Goal: Task Accomplishment & Management: Manage account settings

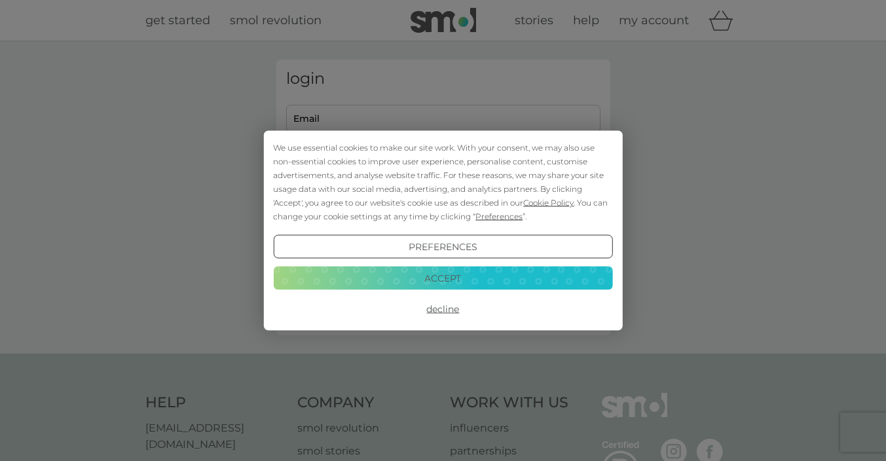
click at [450, 276] on button "Accept" at bounding box center [442, 278] width 339 height 24
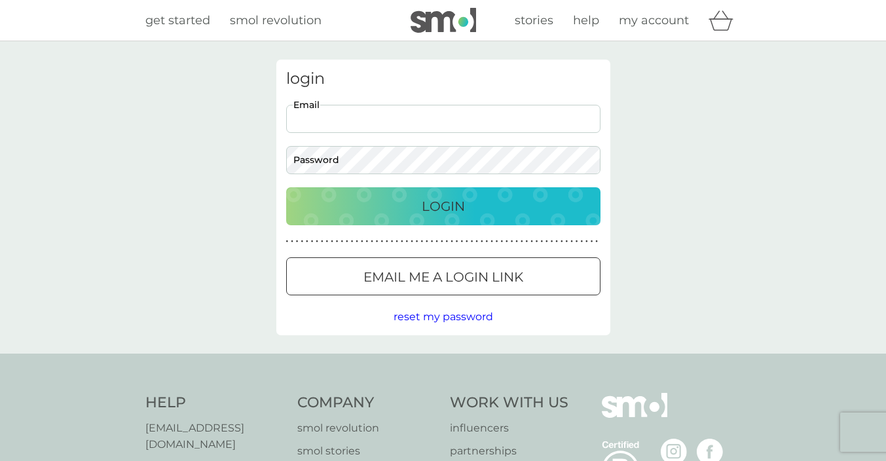
type input "hollywoodman1993@icloud.com"
click at [423, 210] on p "Login" at bounding box center [443, 206] width 43 height 21
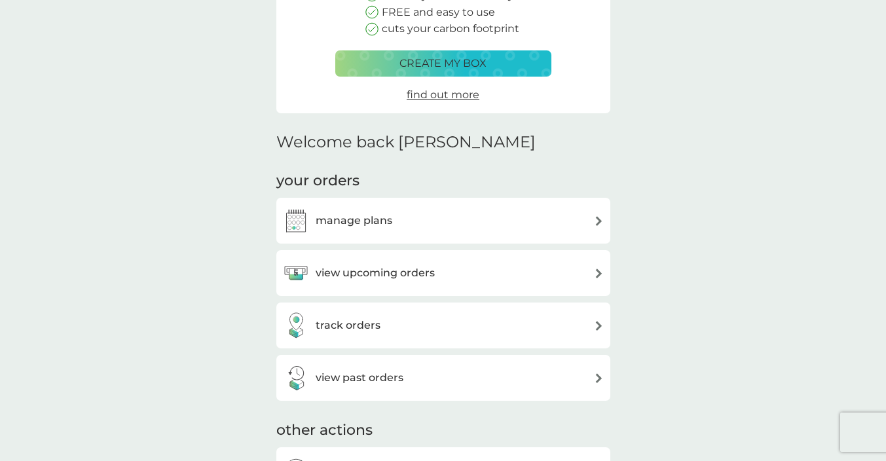
scroll to position [202, 0]
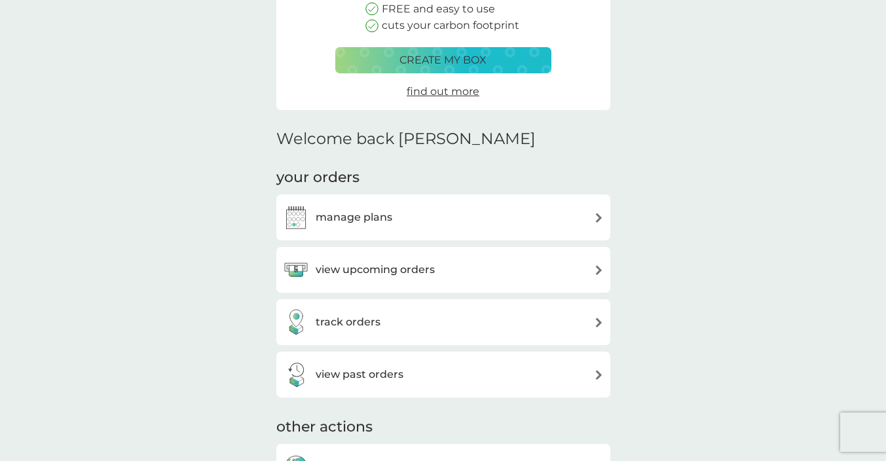
click at [351, 212] on h3 "manage plans" at bounding box center [354, 217] width 77 height 17
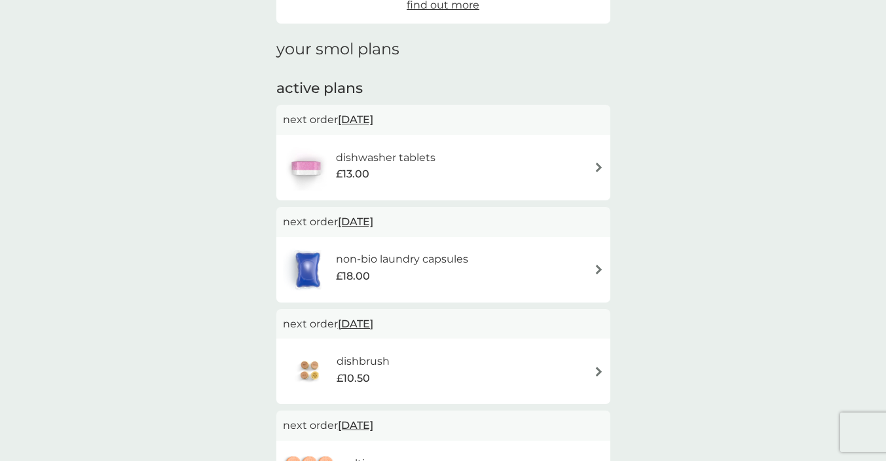
scroll to position [156, 0]
click at [390, 170] on div "£13.00" at bounding box center [386, 173] width 100 height 17
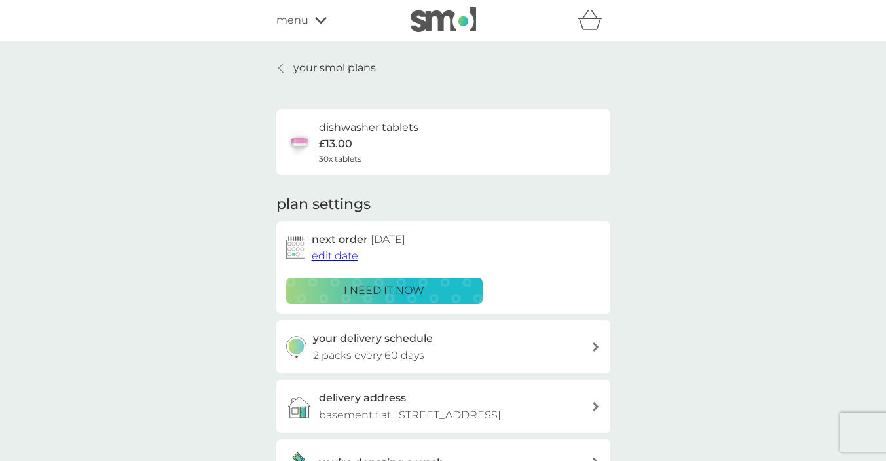
click at [347, 253] on span "edit date" at bounding box center [335, 256] width 47 height 12
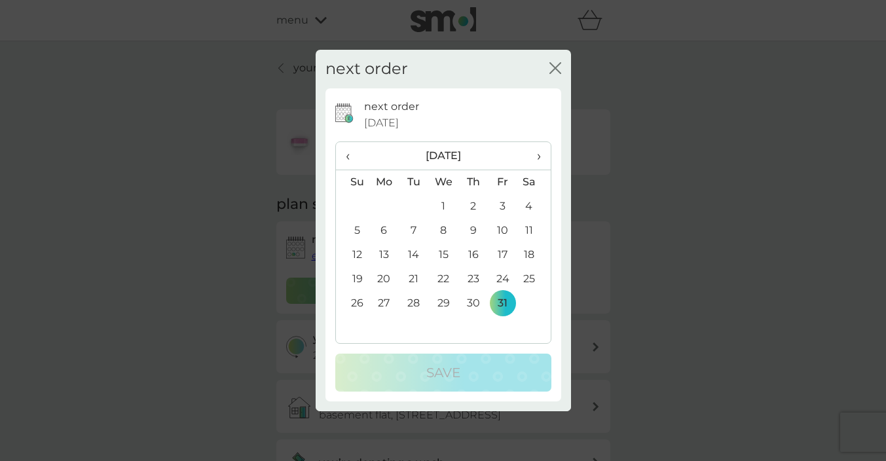
click at [534, 154] on span "›" at bounding box center [533, 156] width 13 height 28
click at [531, 204] on td "1" at bounding box center [534, 207] width 33 height 24
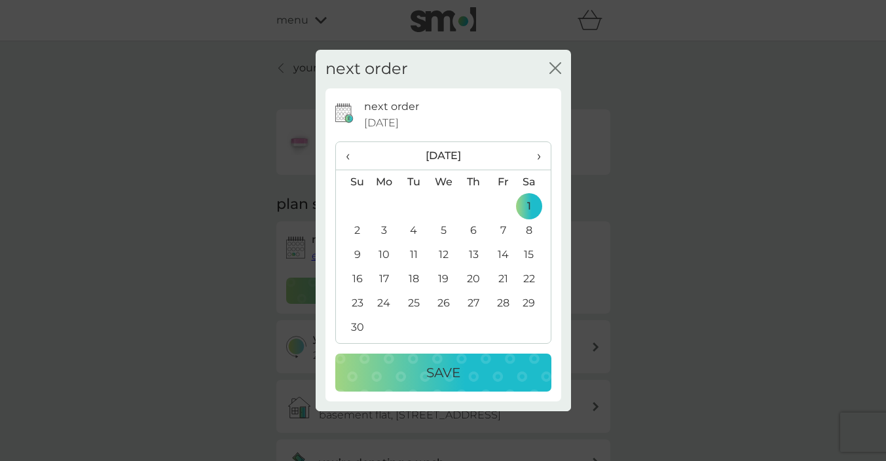
click at [475, 375] on div "Save" at bounding box center [444, 372] width 190 height 21
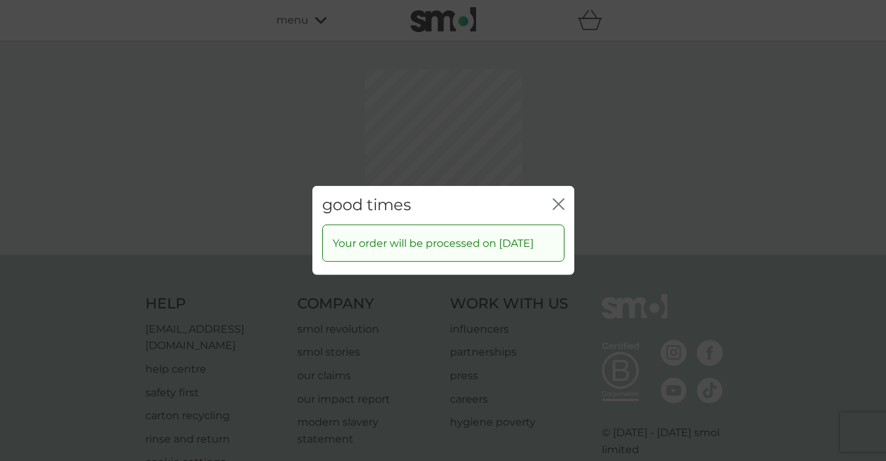
click at [554, 139] on div "good times close Your order will be processed on [DATE]" at bounding box center [443, 230] width 886 height 461
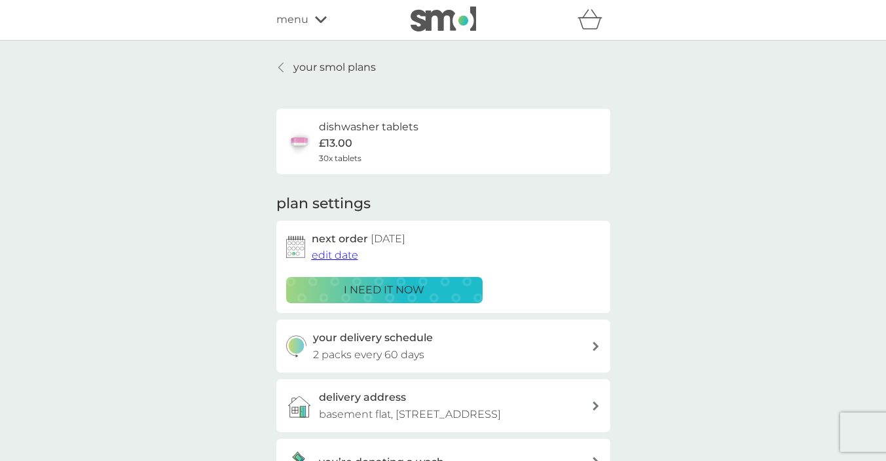
scroll to position [10, 0]
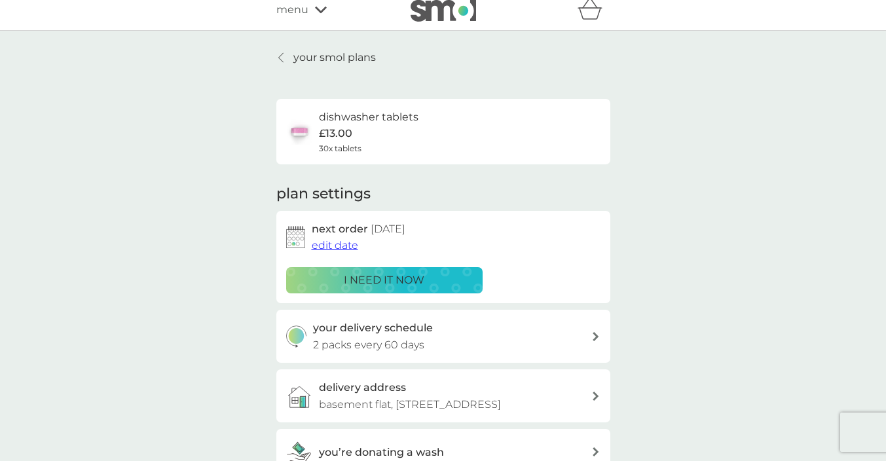
click at [311, 58] on p "your smol plans" at bounding box center [335, 57] width 83 height 17
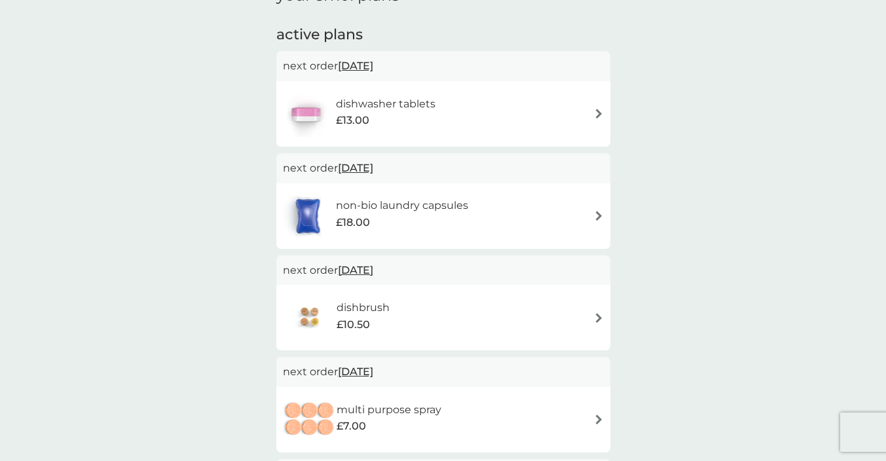
scroll to position [210, 0]
click at [402, 196] on h6 "non-bio laundry capsules" at bounding box center [402, 204] width 132 height 17
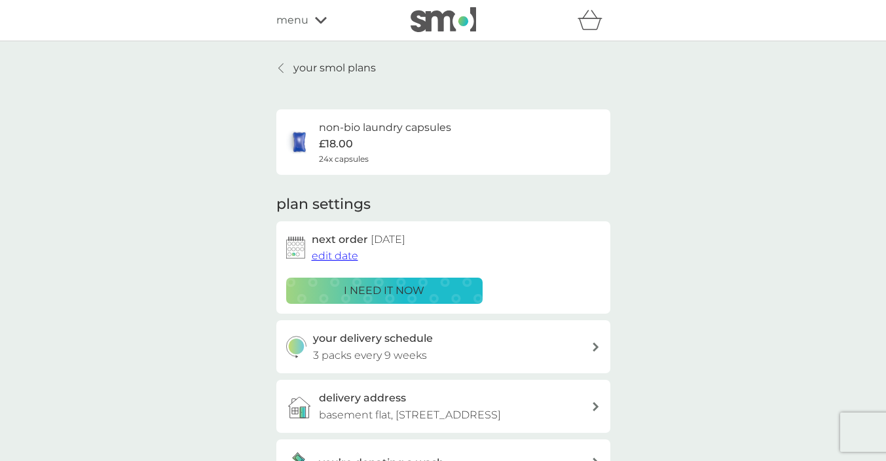
click at [349, 254] on span "edit date" at bounding box center [335, 256] width 47 height 12
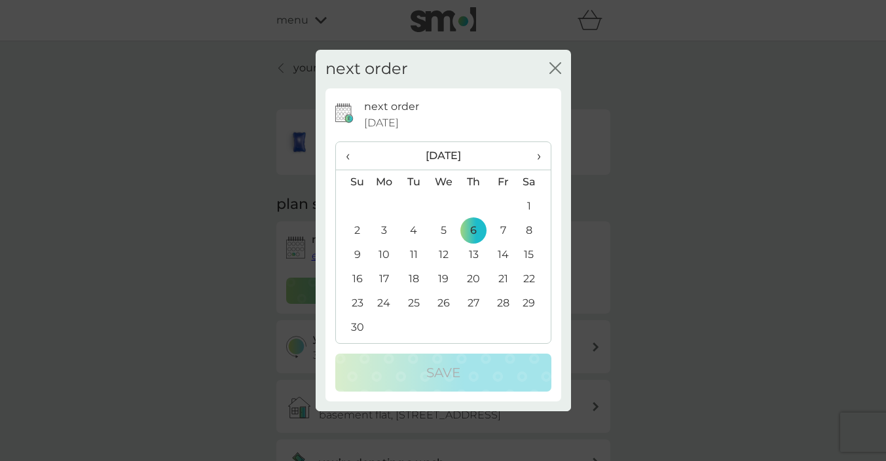
click at [540, 159] on span "›" at bounding box center [533, 156] width 13 height 28
click at [444, 299] on td "31" at bounding box center [443, 304] width 30 height 24
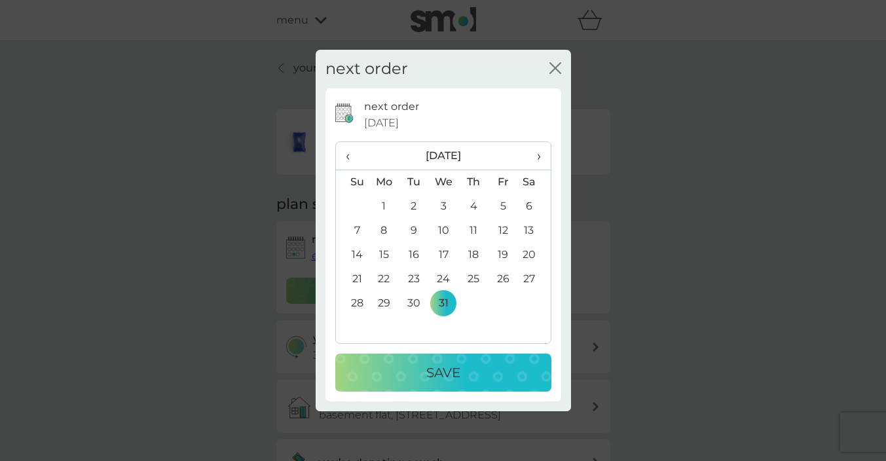
click at [436, 370] on p "Save" at bounding box center [444, 372] width 34 height 21
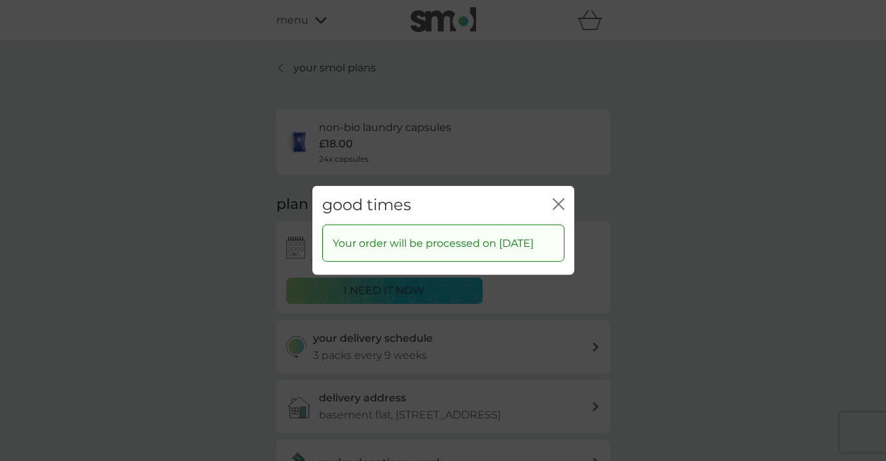
click at [551, 198] on div "good times close" at bounding box center [444, 205] width 262 height 39
click at [561, 199] on icon "close" at bounding box center [559, 205] width 12 height 12
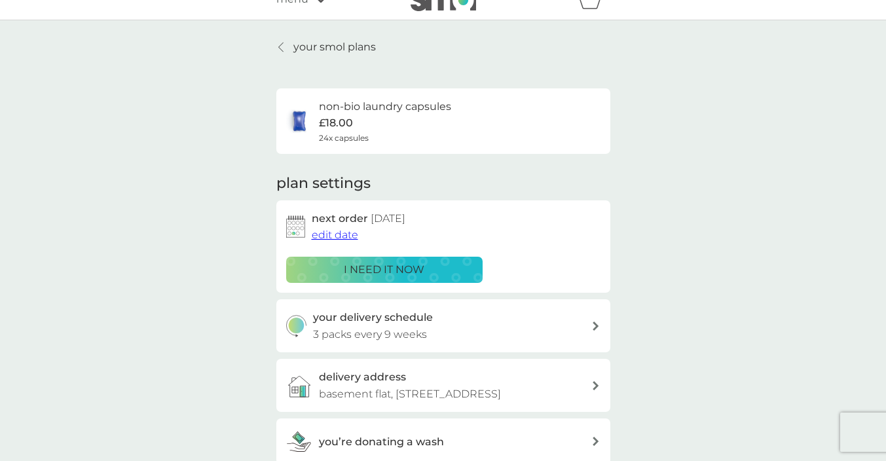
scroll to position [15, 0]
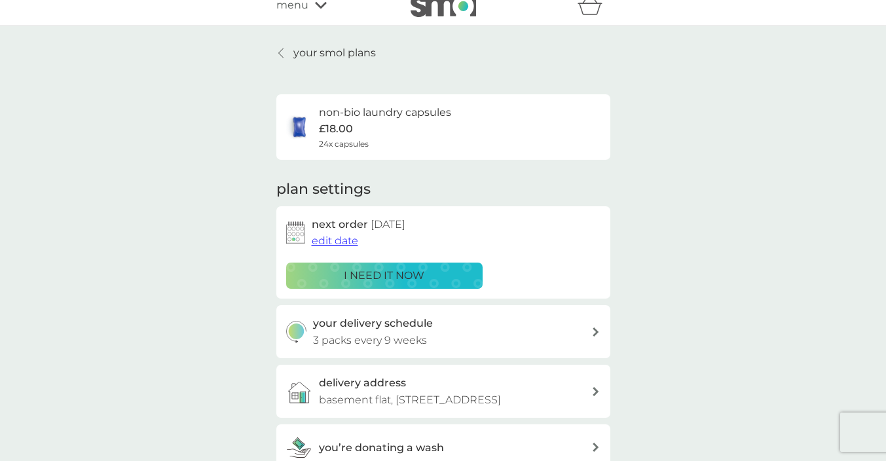
click at [301, 56] on p "your smol plans" at bounding box center [335, 53] width 83 height 17
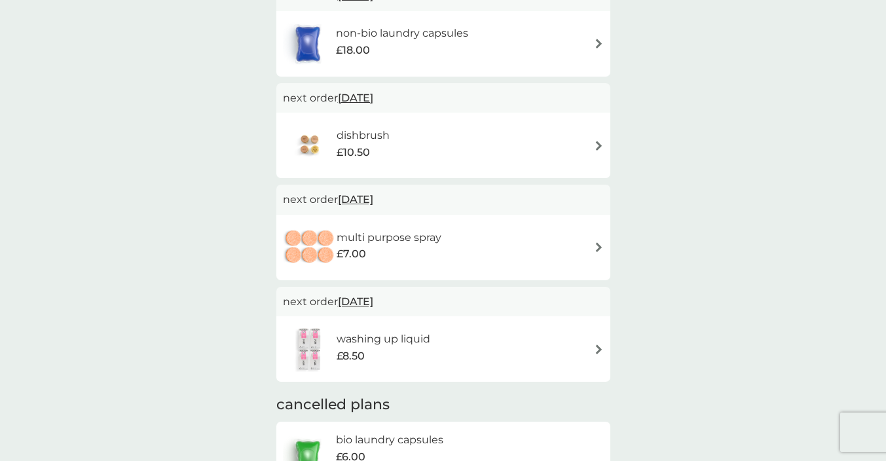
scroll to position [385, 0]
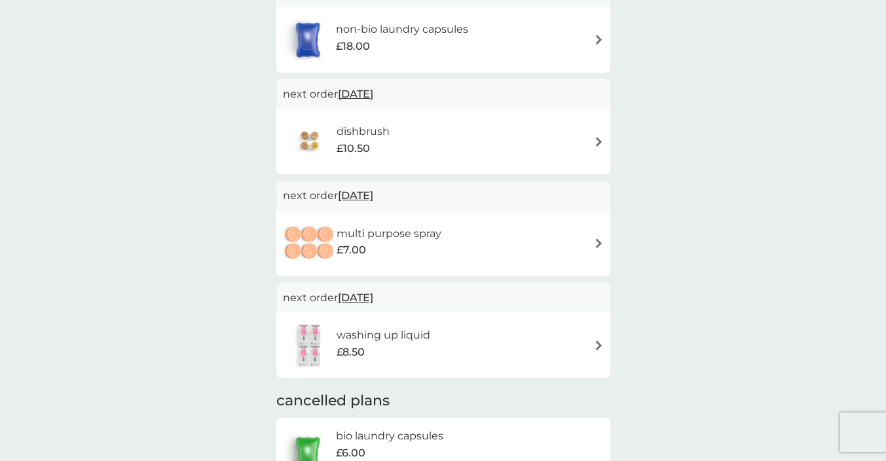
click at [360, 149] on span "£10.50" at bounding box center [353, 148] width 33 height 17
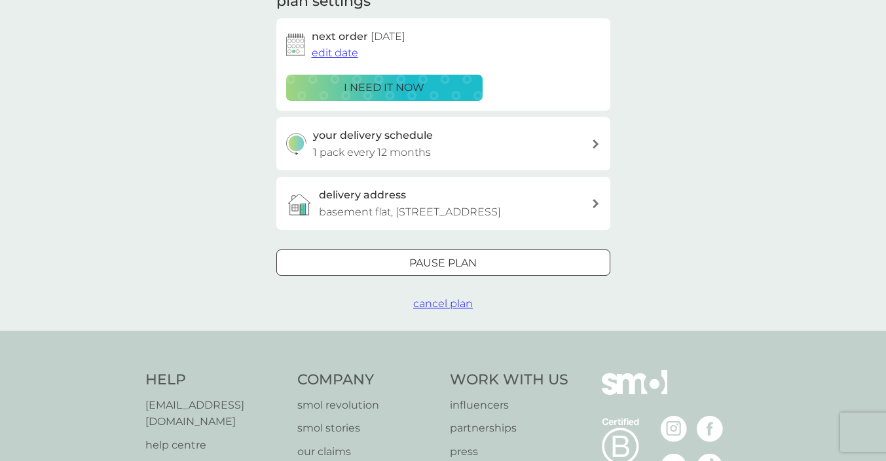
scroll to position [211, 0]
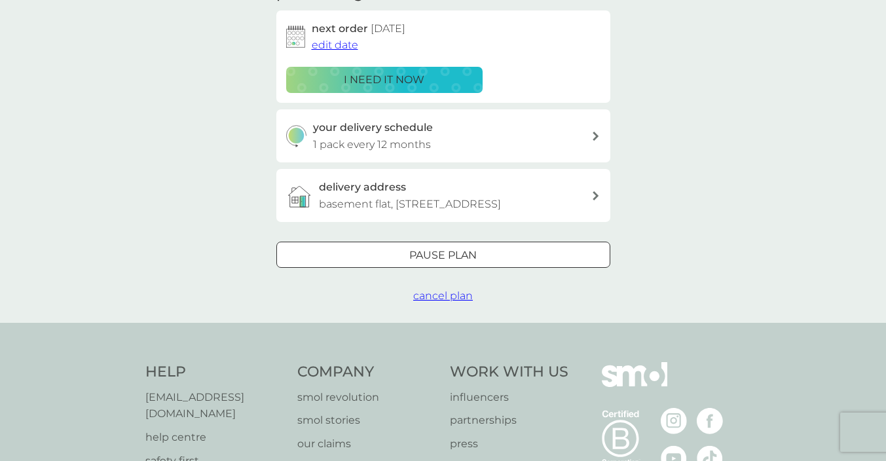
click at [401, 256] on div "Pause plan" at bounding box center [443, 255] width 333 height 17
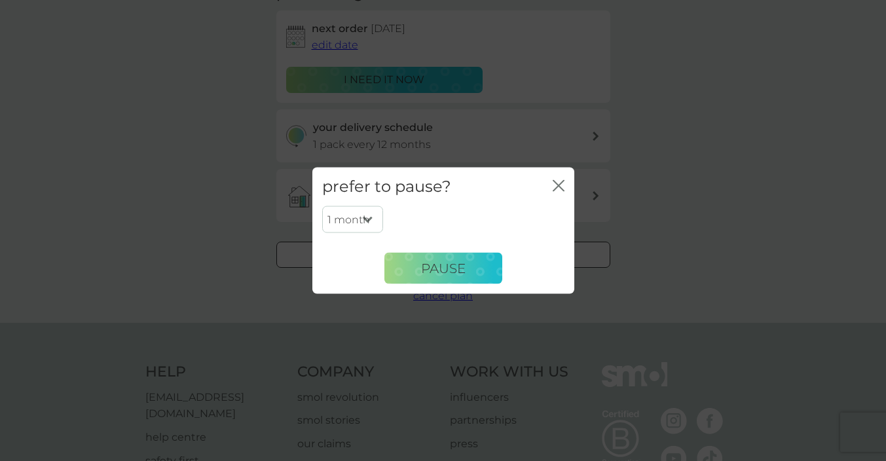
click at [363, 214] on select "1 month 2 months 3 months 4 months 5 months 6 months" at bounding box center [352, 220] width 61 height 28
select select "6"
click at [402, 266] on button "Pause" at bounding box center [444, 268] width 118 height 31
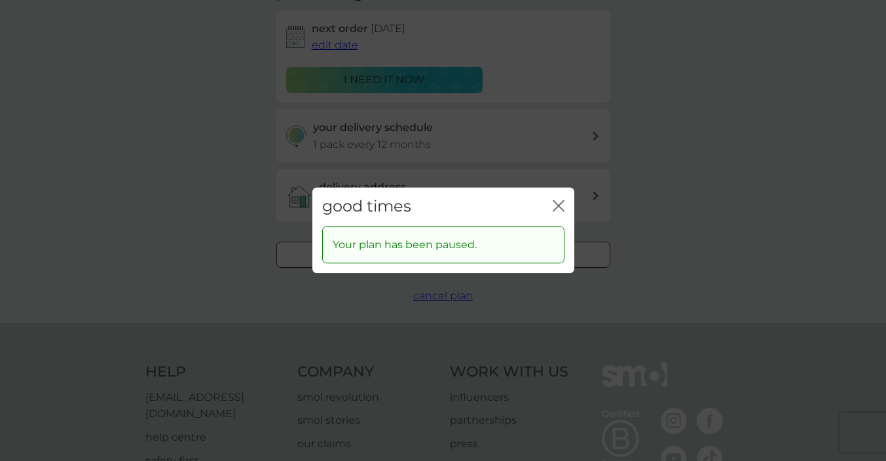
click at [276, 165] on div "good times close Your plan has been paused." at bounding box center [443, 230] width 886 height 461
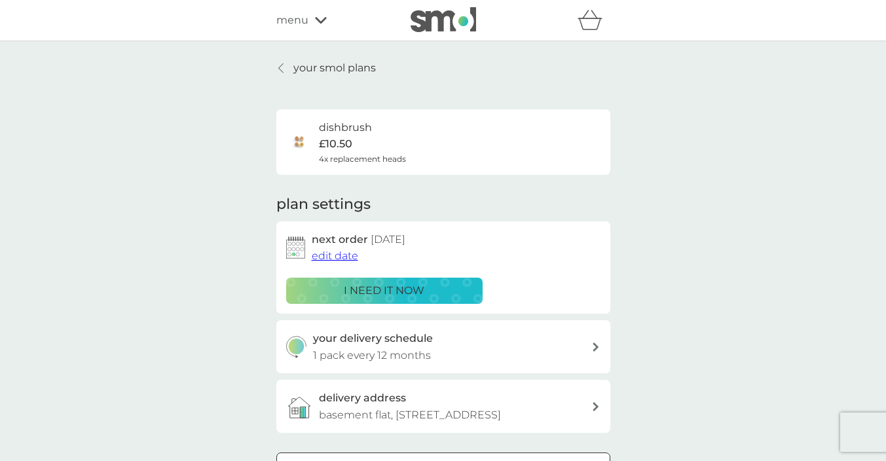
scroll to position [0, 0]
click at [330, 69] on p "your smol plans" at bounding box center [335, 68] width 83 height 17
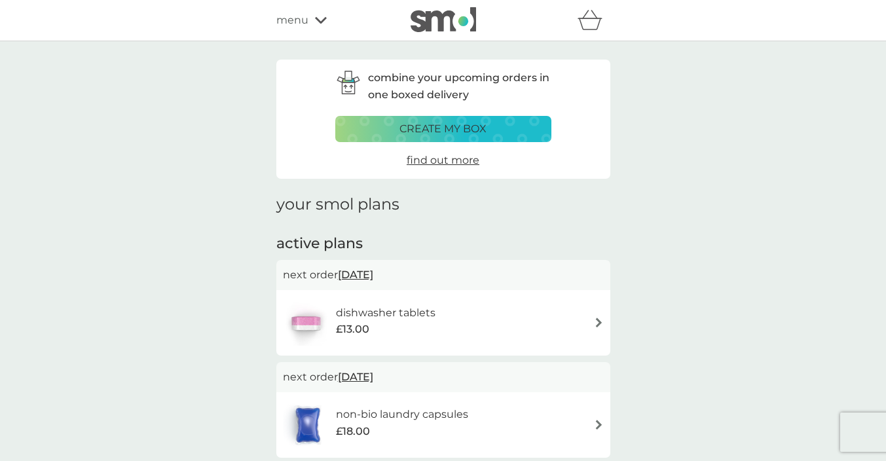
click at [322, 25] on div "menu" at bounding box center [331, 20] width 111 height 17
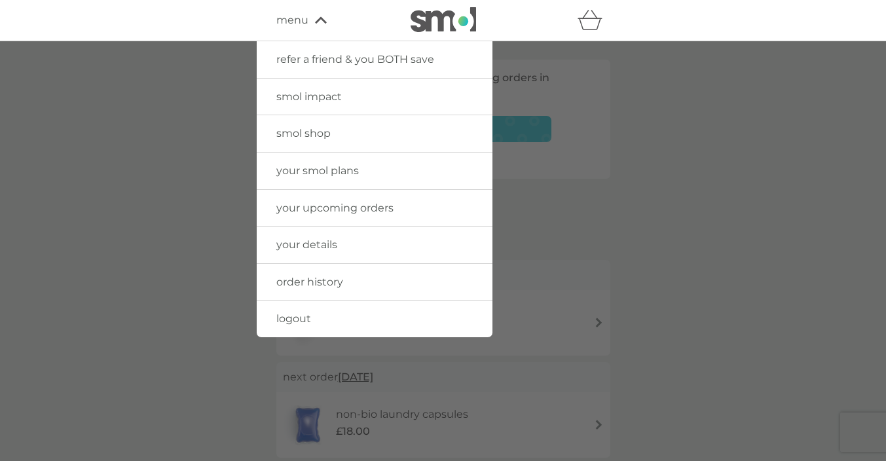
click at [299, 314] on span "logout" at bounding box center [293, 319] width 35 height 12
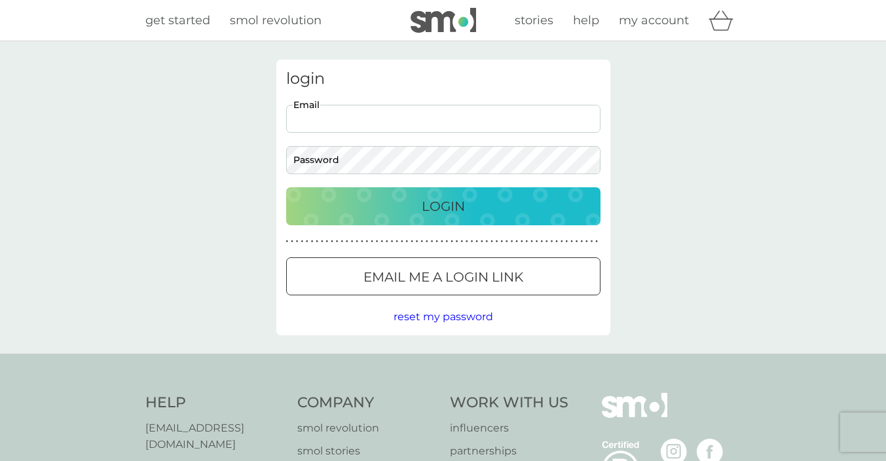
type input "hollywood606@hotmail.com"
click at [425, 214] on p "Login" at bounding box center [443, 206] width 43 height 21
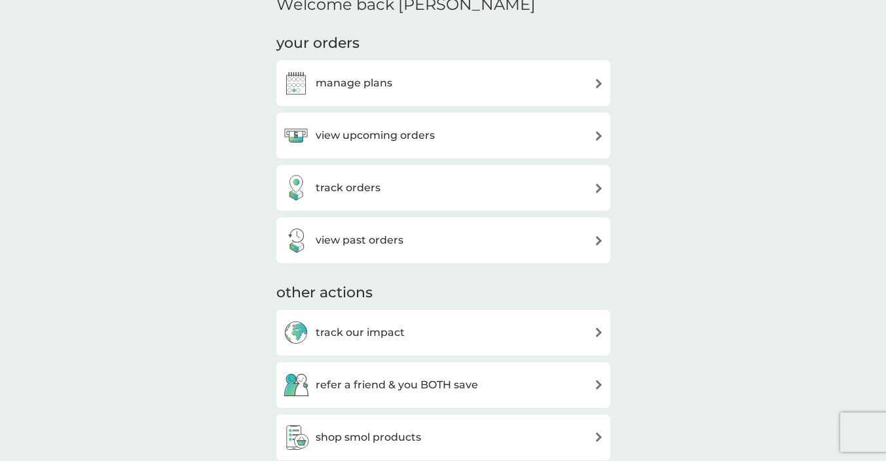
scroll to position [193, 0]
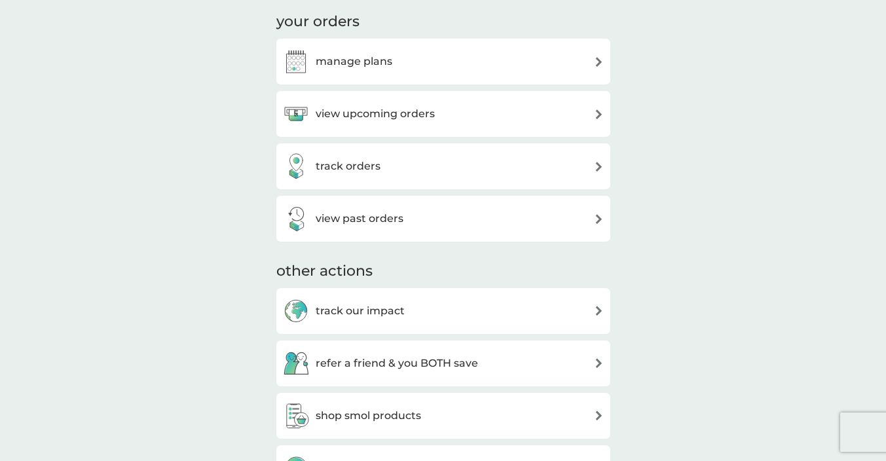
click at [394, 64] on div "manage plans" at bounding box center [443, 61] width 321 height 26
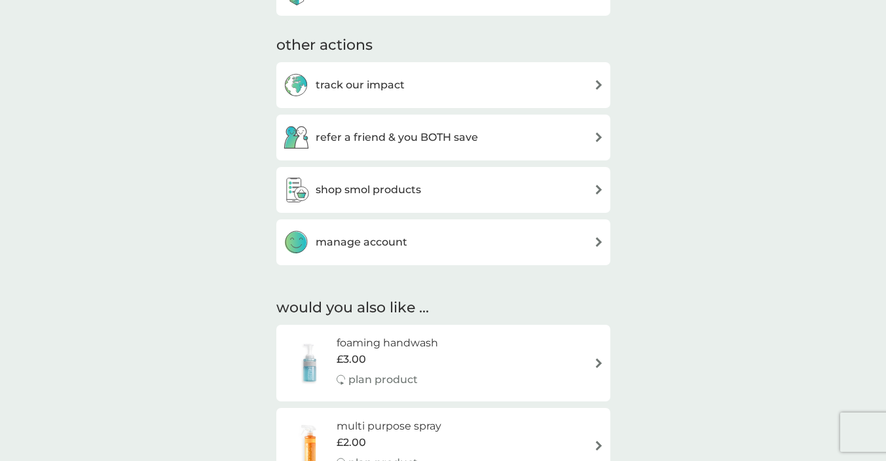
scroll to position [419, 0]
click at [305, 231] on img at bounding box center [296, 243] width 26 height 26
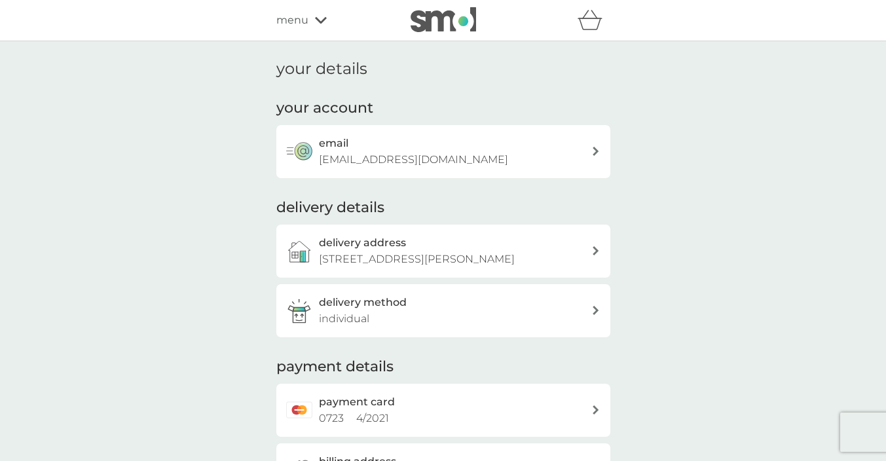
click at [333, 141] on h3 "email" at bounding box center [333, 143] width 29 height 17
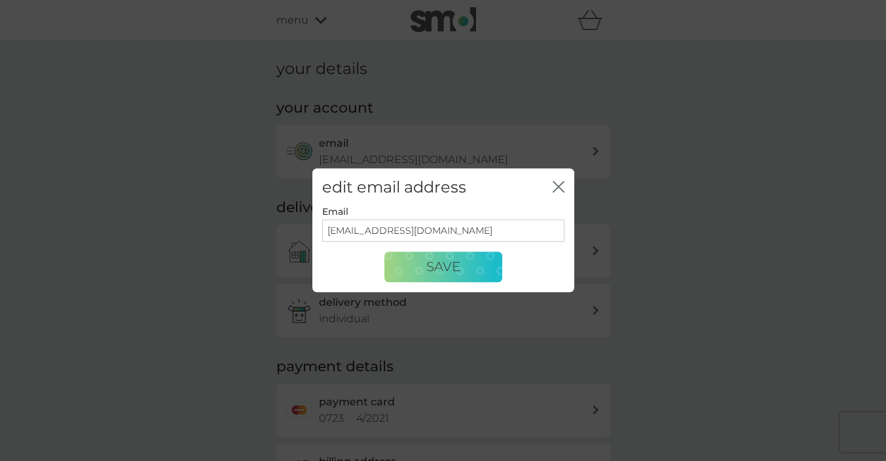
click at [239, 202] on div "edit email address close Email hollywood606@hotmail.com Save" at bounding box center [443, 230] width 886 height 461
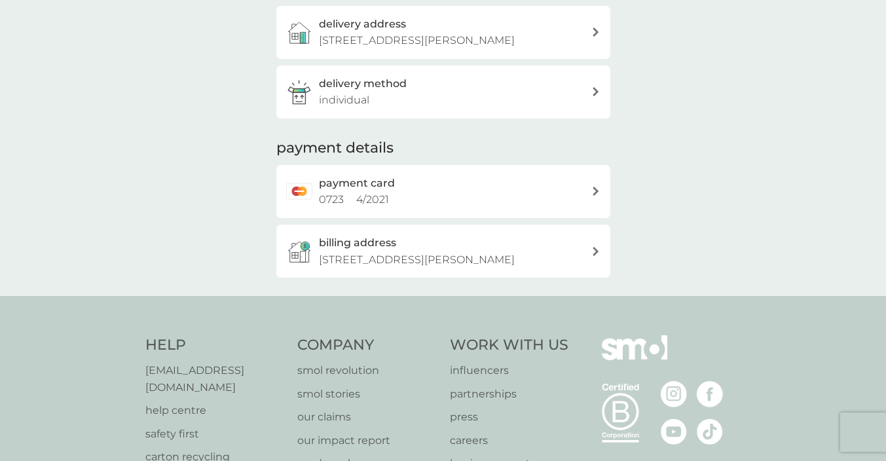
scroll to position [221, 0]
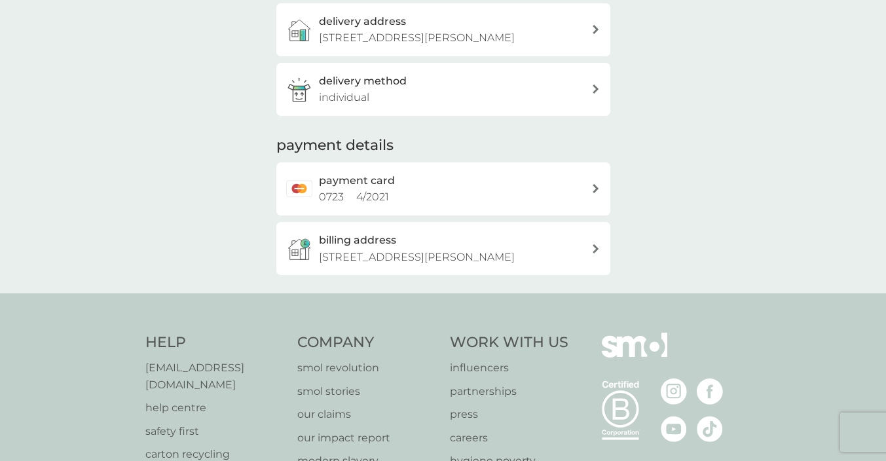
click at [313, 179] on div "payment card 0723 4 / 2021" at bounding box center [438, 188] width 305 height 33
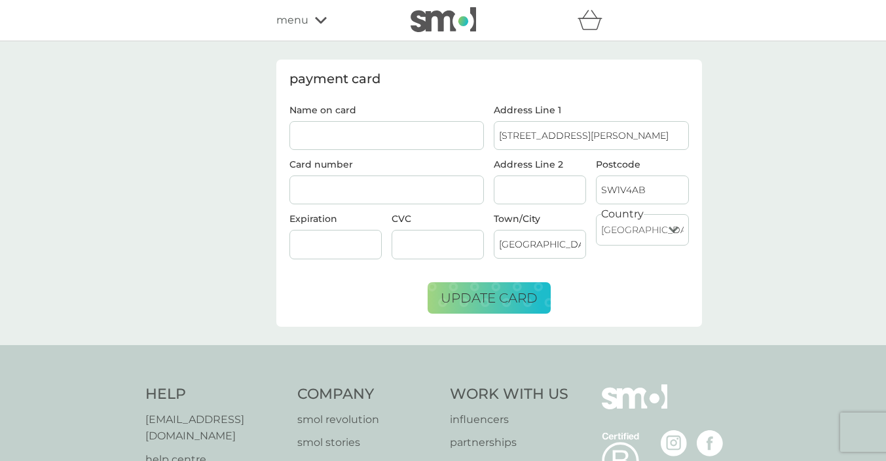
click at [297, 25] on span "menu" at bounding box center [292, 20] width 32 height 17
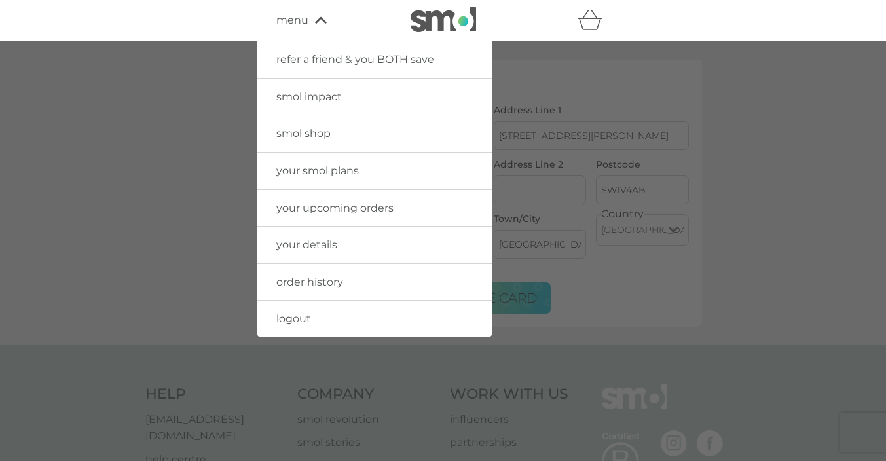
click at [314, 245] on span "your details" at bounding box center [306, 244] width 61 height 12
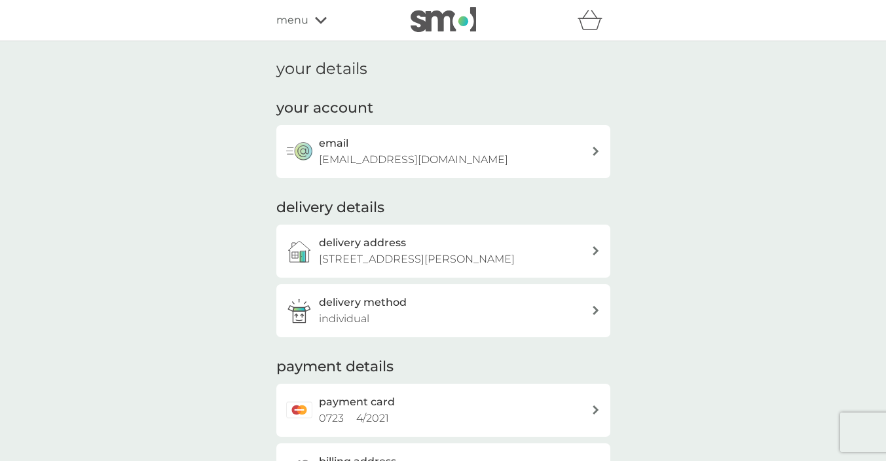
click at [292, 16] on span "menu" at bounding box center [292, 20] width 32 height 17
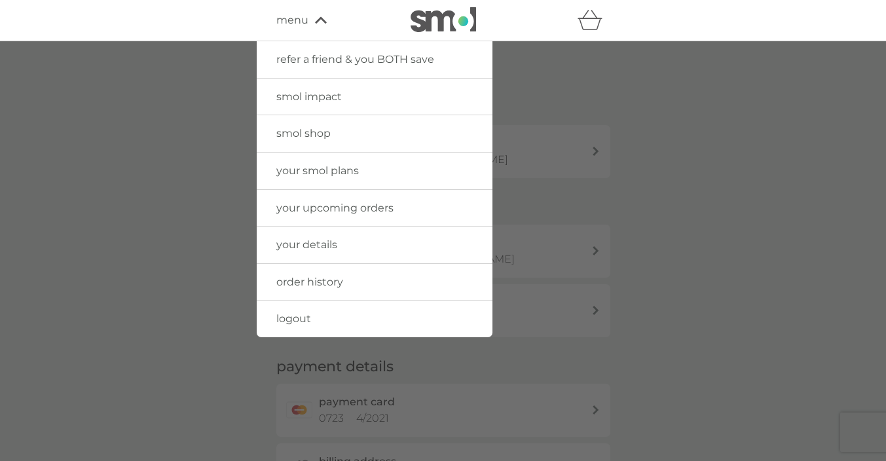
click at [289, 313] on span "logout" at bounding box center [293, 319] width 35 height 12
